Goal: Task Accomplishment & Management: Use online tool/utility

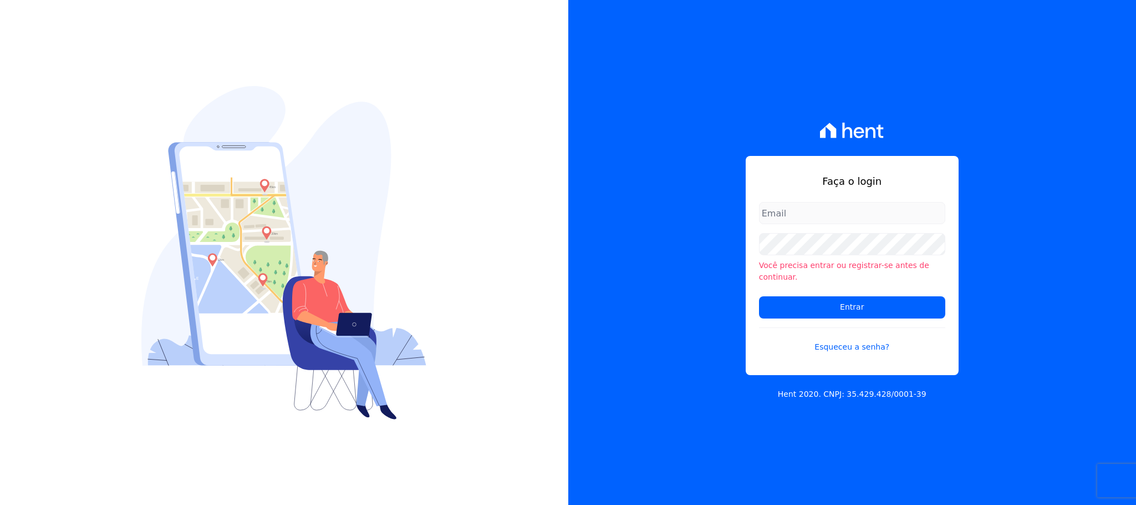
click at [774, 211] on input "email" at bounding box center [852, 213] width 186 height 22
type input "[EMAIL_ADDRESS][DOMAIN_NAME]"
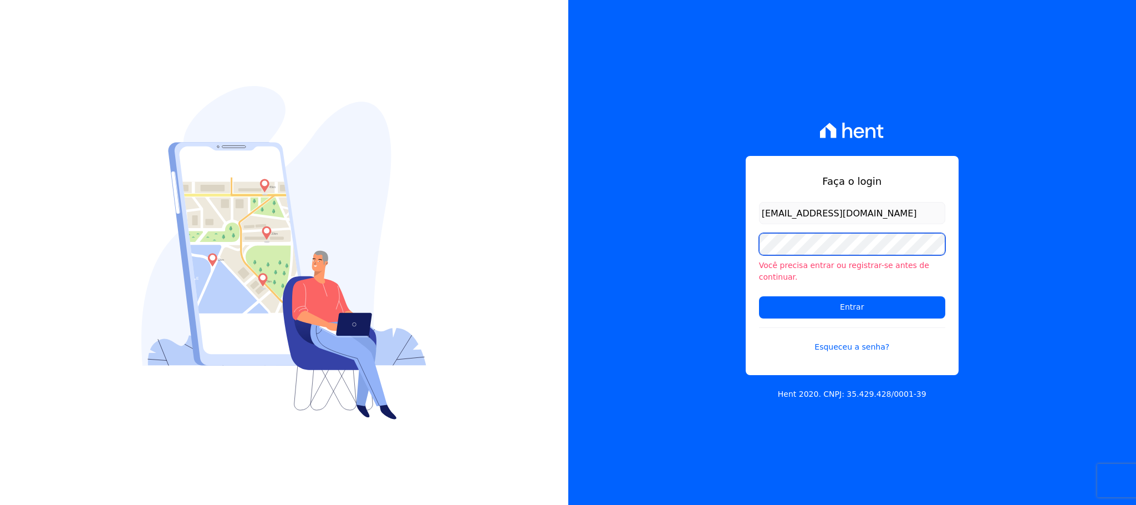
click at [759, 296] on input "Entrar" at bounding box center [852, 307] width 186 height 22
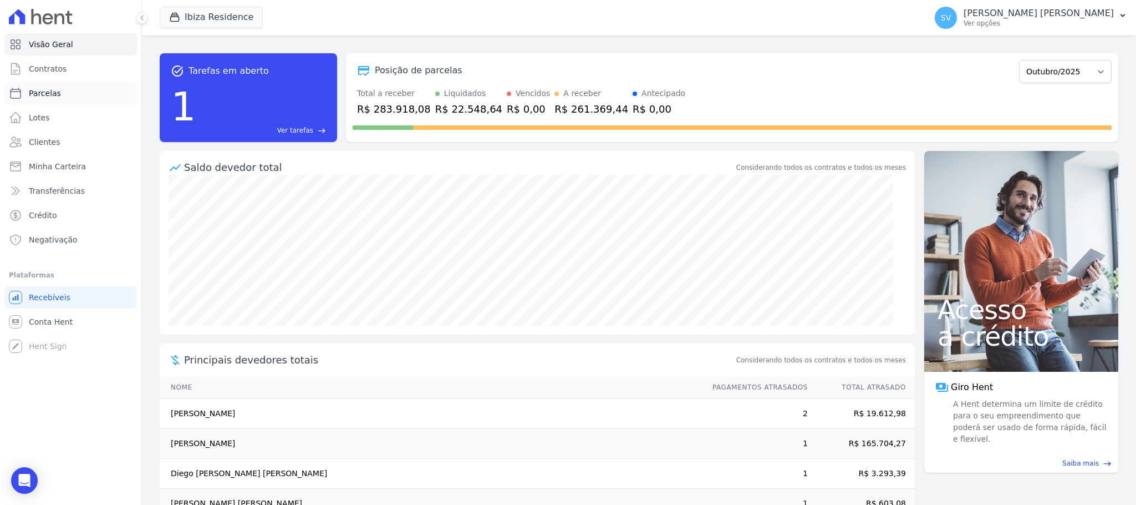
click at [47, 90] on span "Parcelas" at bounding box center [45, 93] width 32 height 11
click at [165, 12] on button "Ibiza Residence" at bounding box center [211, 17] width 103 height 21
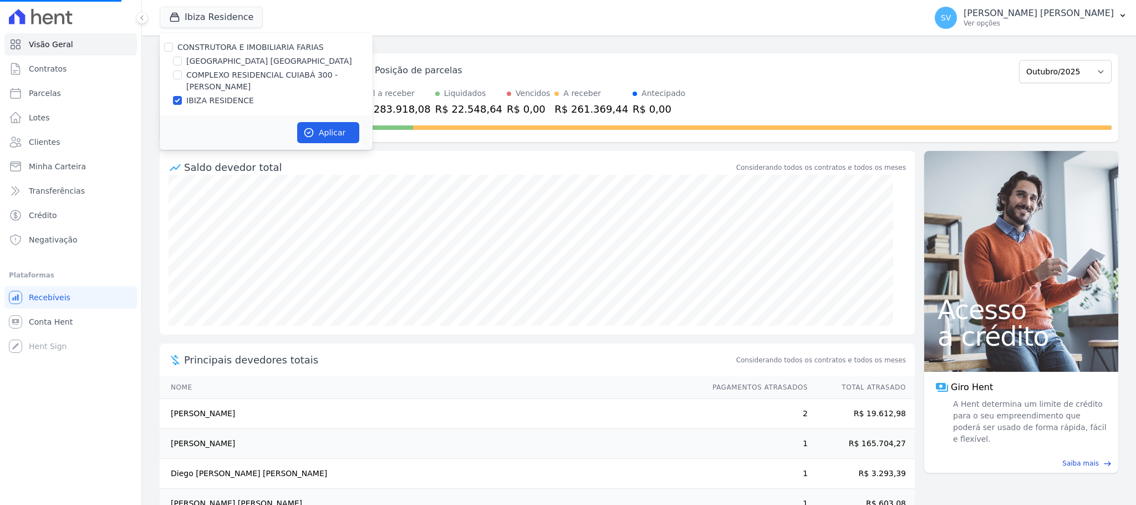
select select
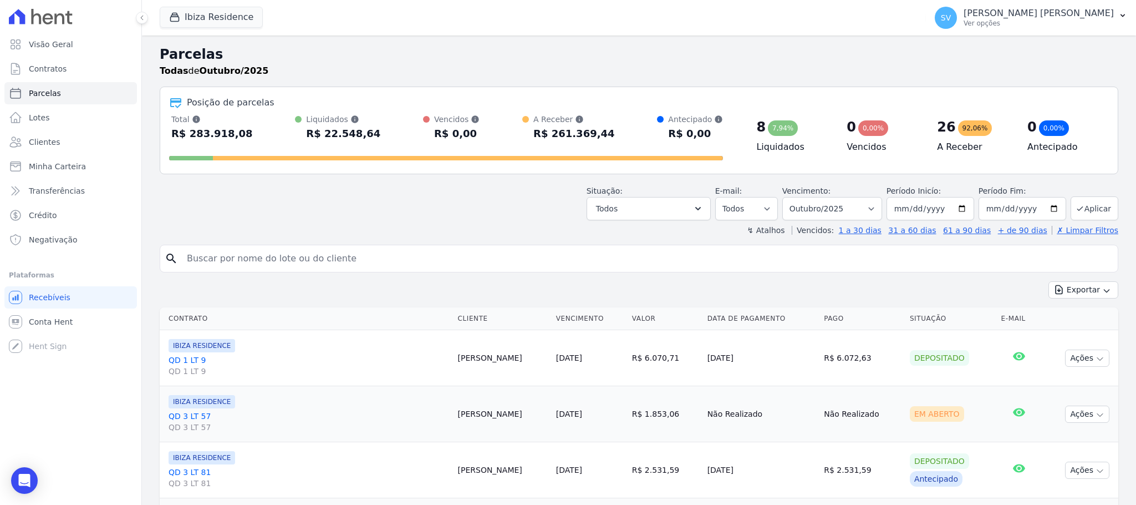
click at [187, 14] on button "Ibiza Residence" at bounding box center [211, 17] width 103 height 21
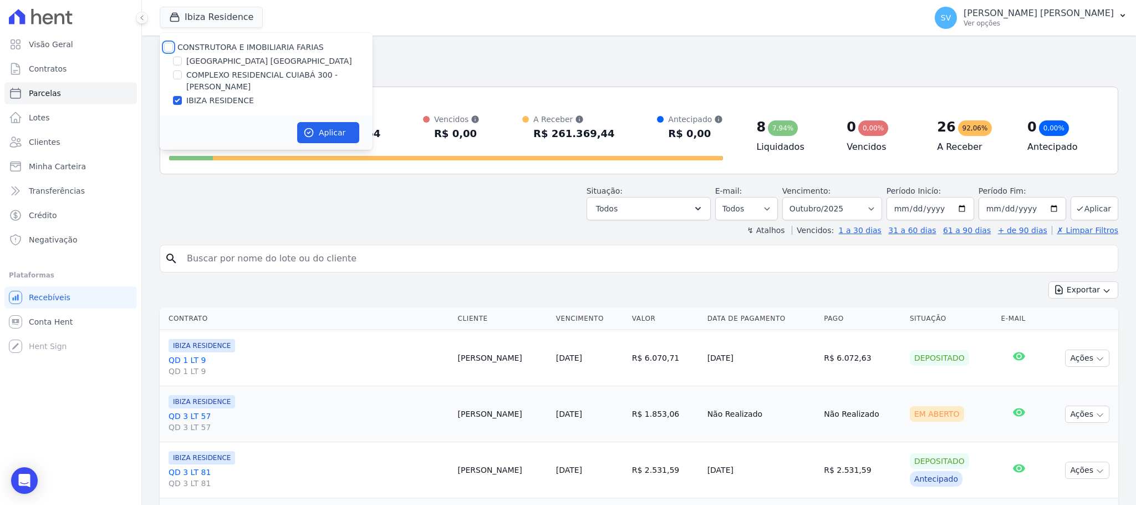
click at [165, 47] on input "CONSTRUTORA E IMOBILIARIA FARIAS" at bounding box center [168, 47] width 9 height 9
checkbox input "true"
click at [326, 137] on button "Aplicar" at bounding box center [328, 132] width 62 height 21
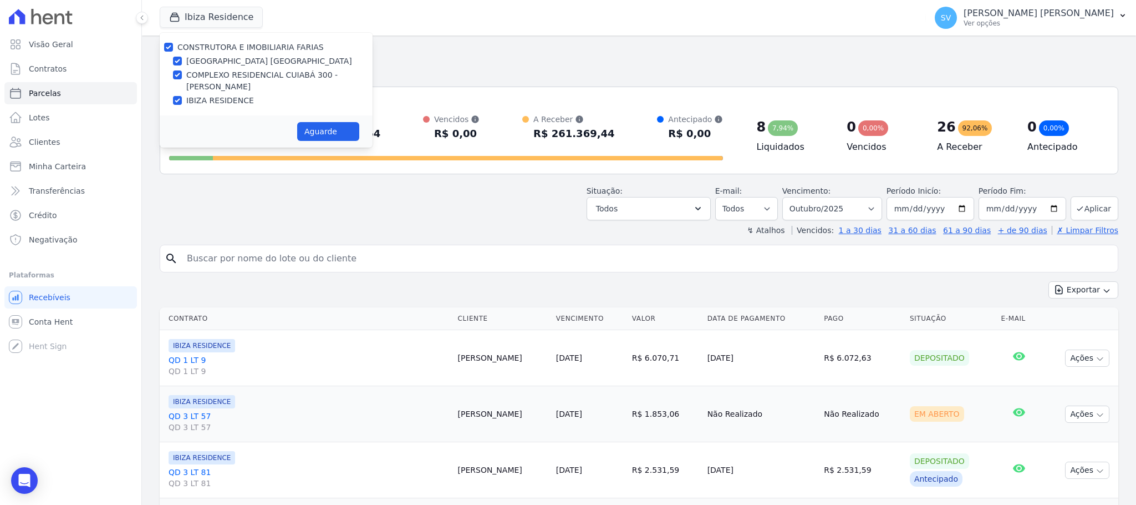
select select
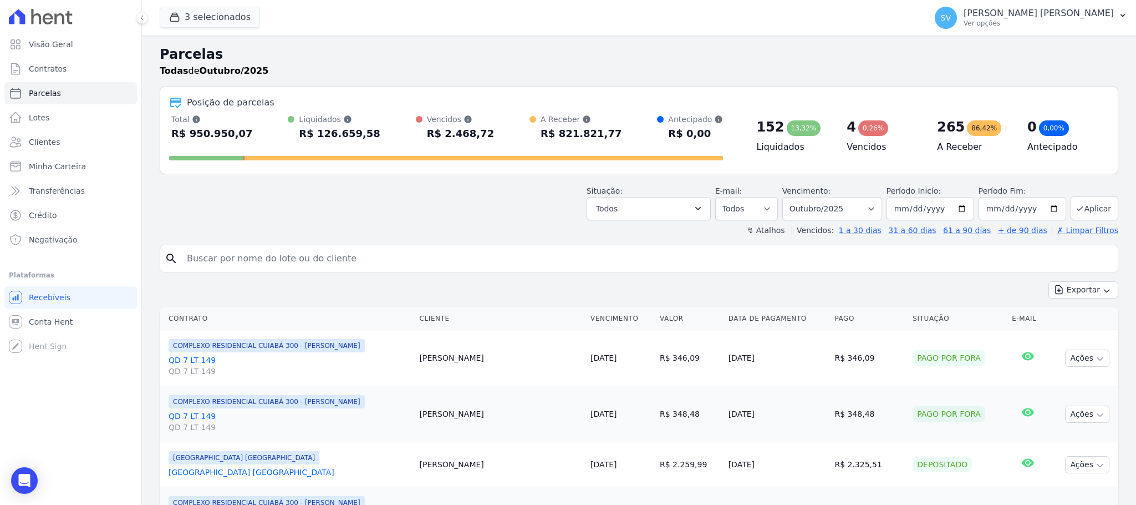
click at [353, 260] on input "search" at bounding box center [646, 258] width 933 height 22
paste input "Rian da Silva Vieira"
type input "Rian da Silva Vieira"
select select
